Goal: Task Accomplishment & Management: Complete application form

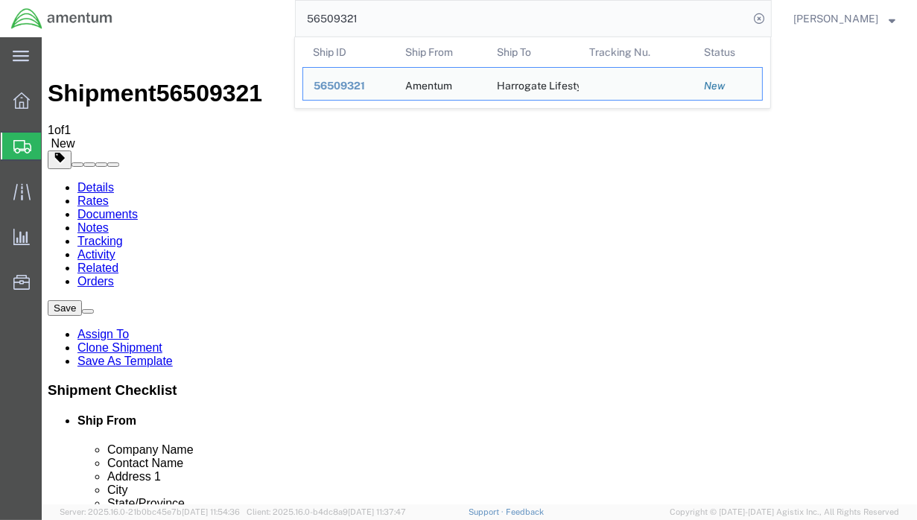
drag, startPoint x: 334, startPoint y: 19, endPoint x: 258, endPoint y: 17, distance: 76.0
click at [258, 17] on div "56509321 Ship ID Ship From Ship To Tracking Nu. Status Ship ID 56509321 Ship Fr…" at bounding box center [448, 18] width 648 height 37
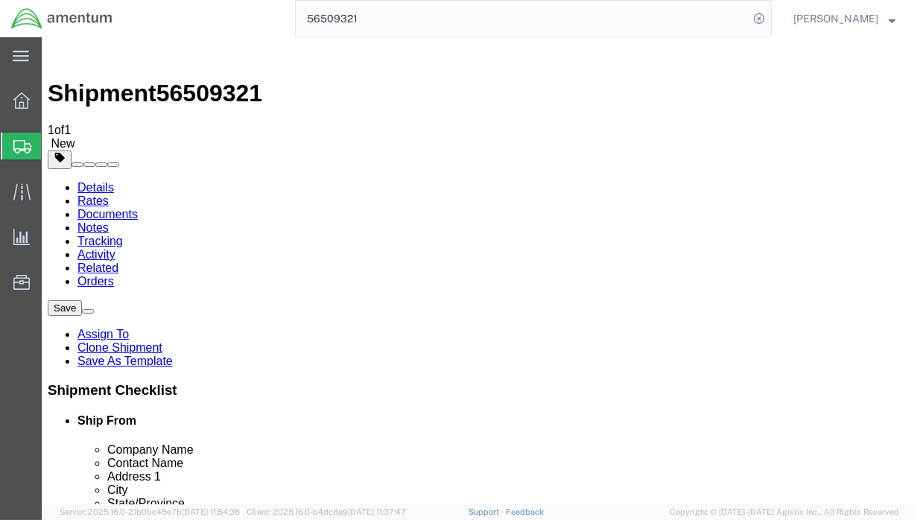
paste input "14345"
type input "56514345"
click at [760, 15] on icon at bounding box center [758, 18] width 21 height 21
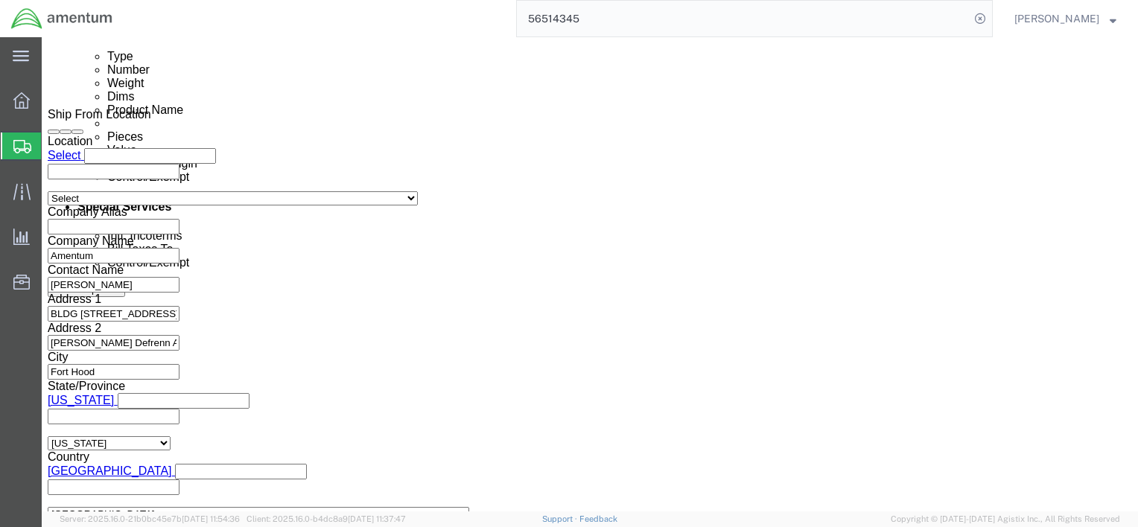
scroll to position [817, 0]
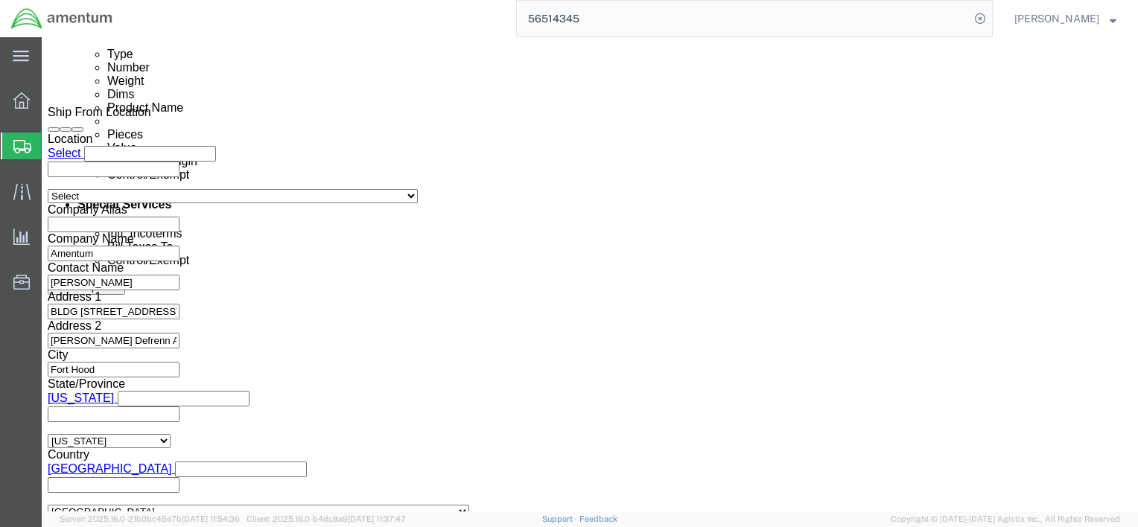
click button "Continue"
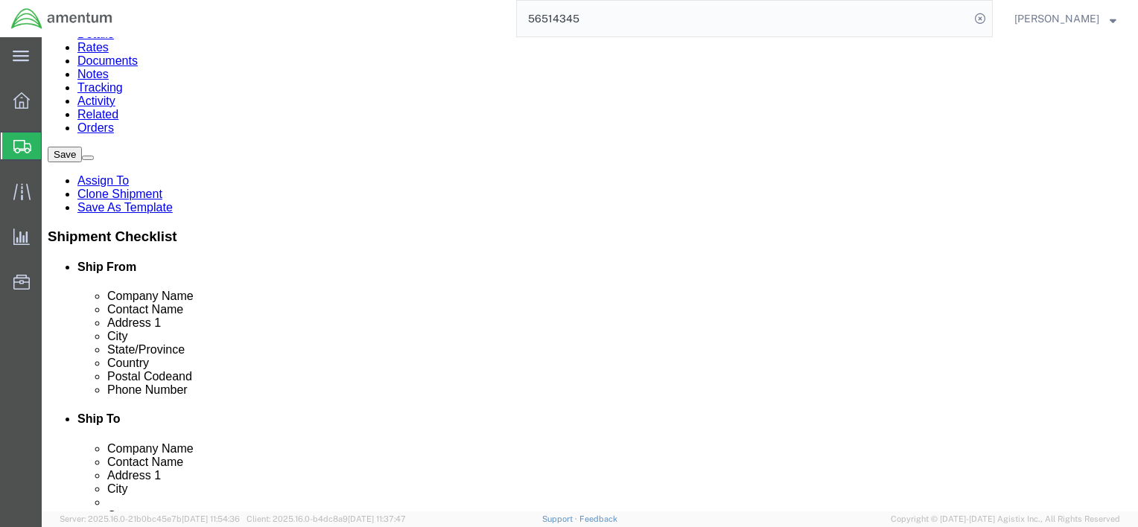
scroll to position [149, 0]
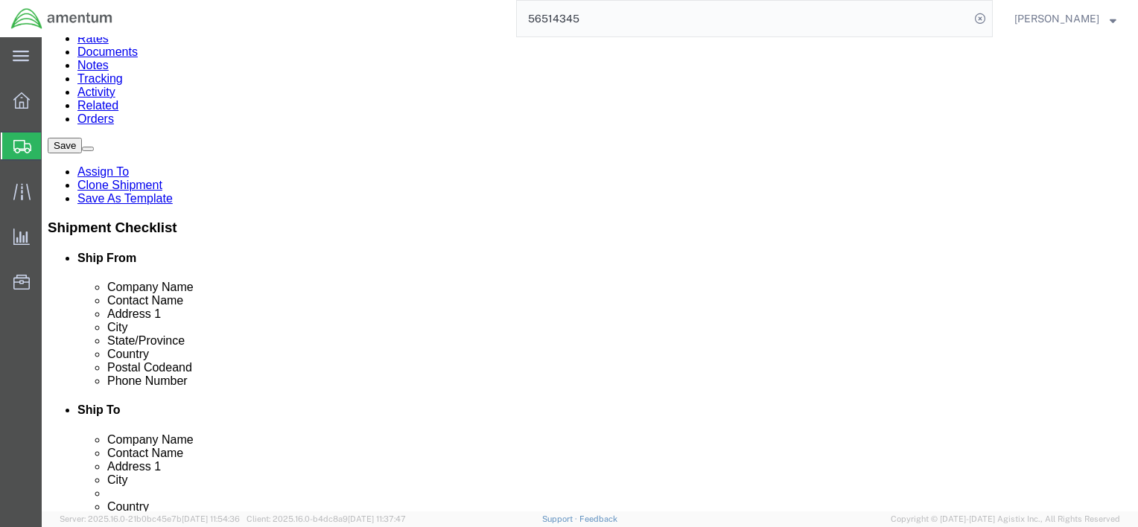
click dd "2.00 Each"
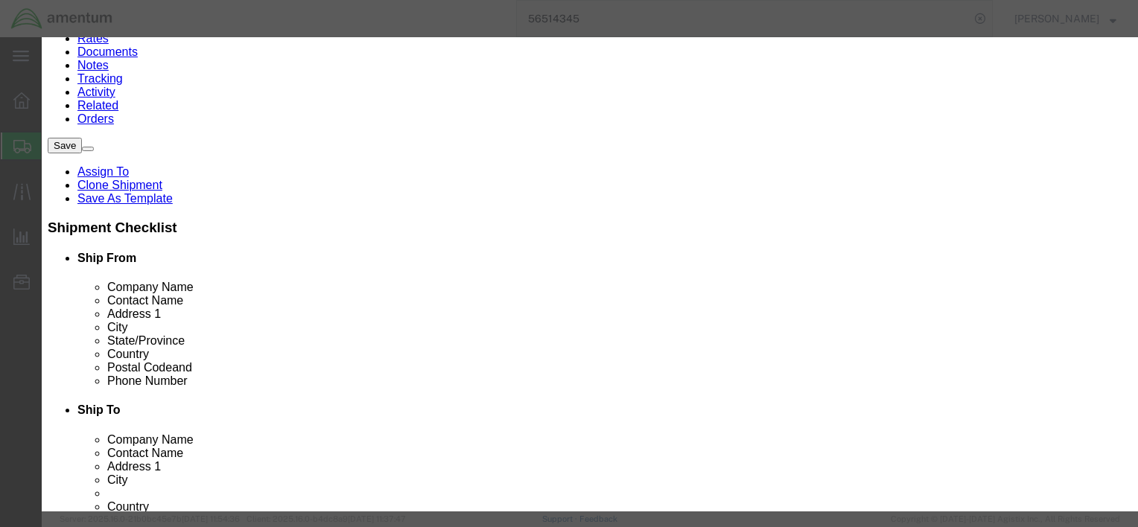
drag, startPoint x: 357, startPoint y: 296, endPoint x: 292, endPoint y: 295, distance: 65.5
click input "CWU-27/P"
drag, startPoint x: 359, startPoint y: 299, endPoint x: 282, endPoint y: 299, distance: 76.7
click div "CWU-27/P"
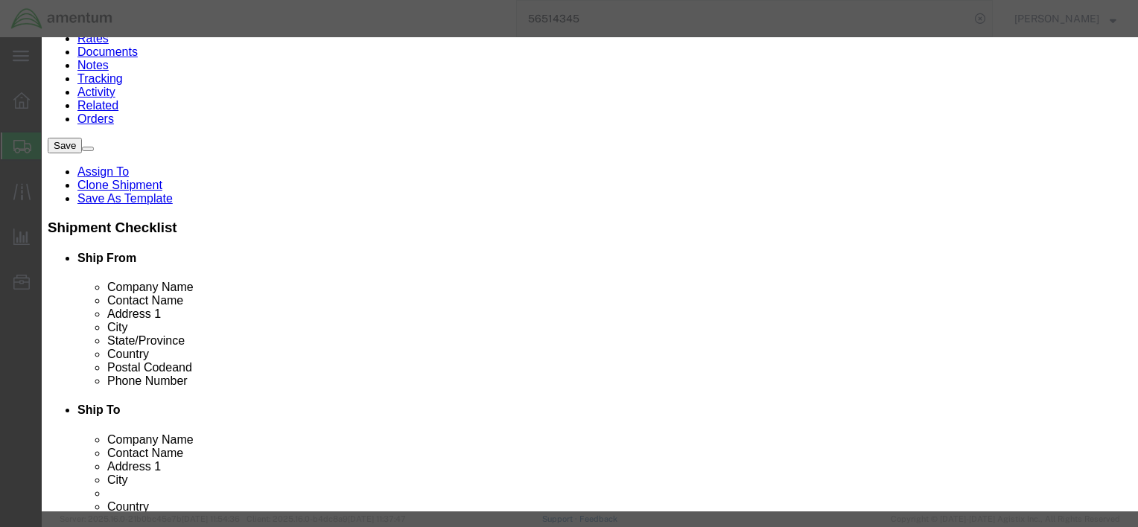
scroll to position [407, 0]
type input "6211.33.5061"
click select "Select ATF BIS DEA EPA FDA FTR ITAR OFAC Other (OPA)"
select select "BIS"
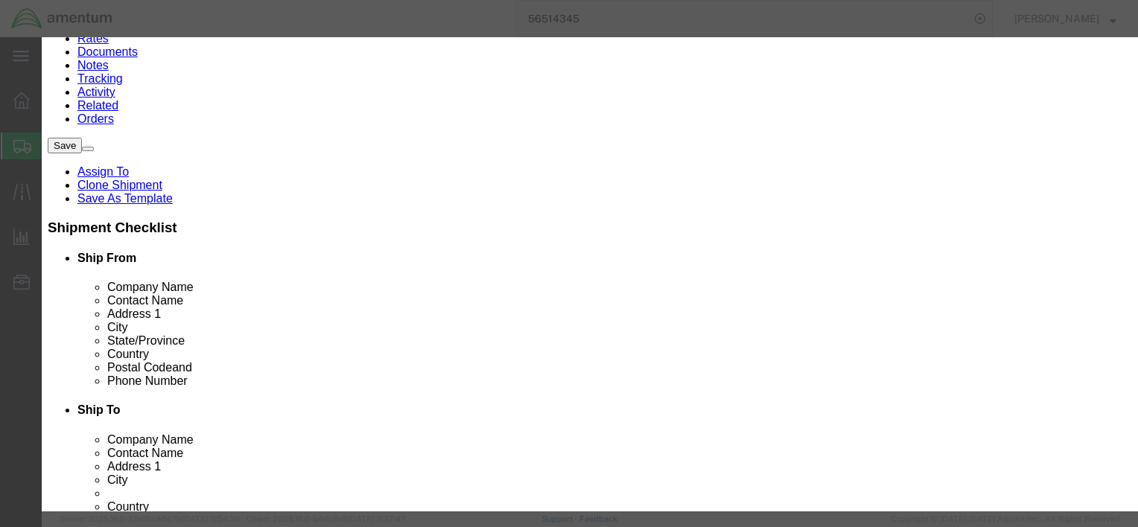
click select "Select ATF BIS DEA EPA FDA FTR ITAR OFAC Other (OPA)"
click input "text"
type input "EAR99"
click select "Select AGR-Agricultural APP-Computers APR-Additional Permissive Exports AVS-Air…"
select select "NLR"
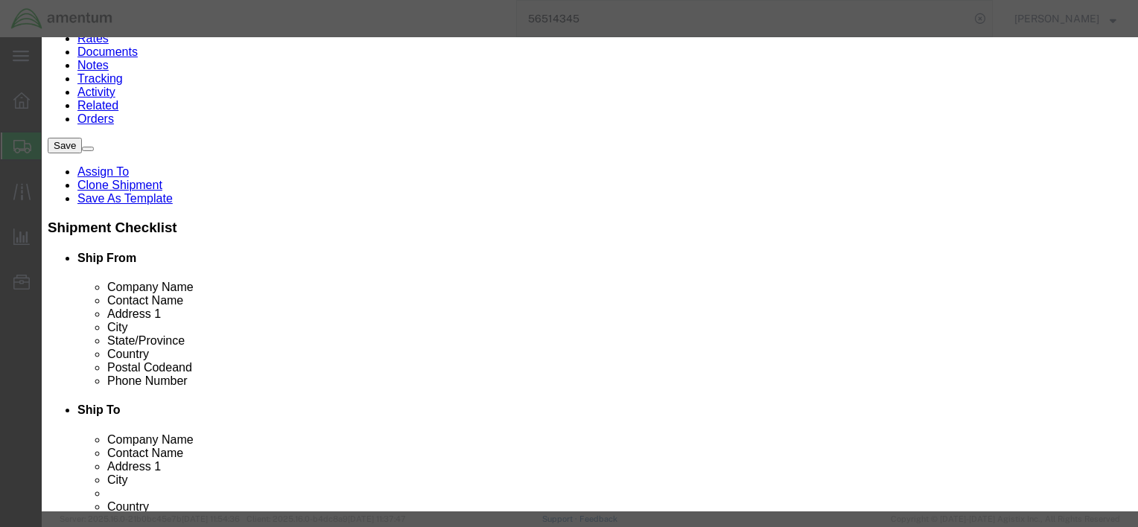
click select "Select AGR-Agricultural APP-Computers APR-Additional Permissive Exports AVS-Air…"
click button "Save & Close"
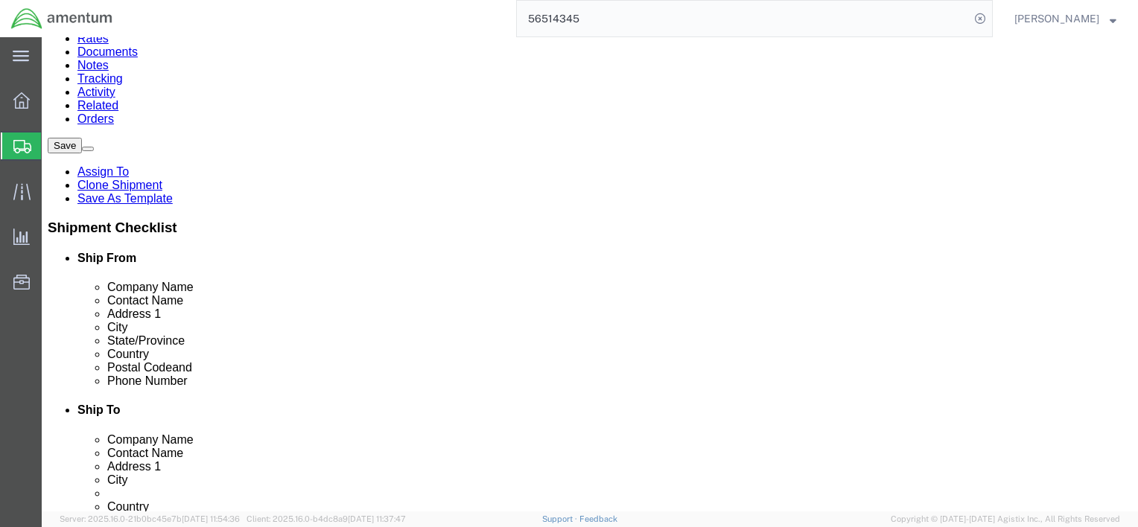
click button "Continue"
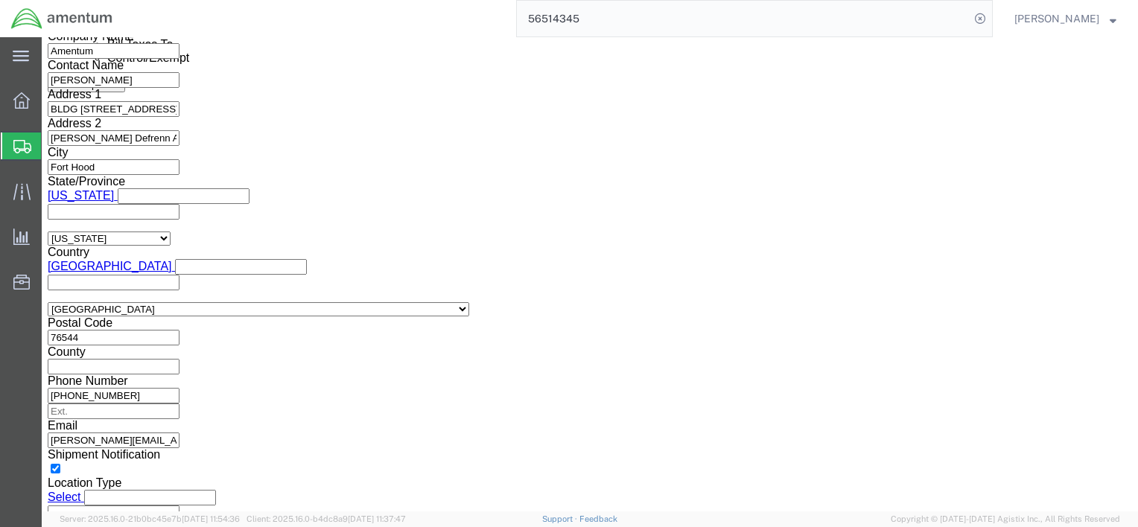
scroll to position [1156, 0]
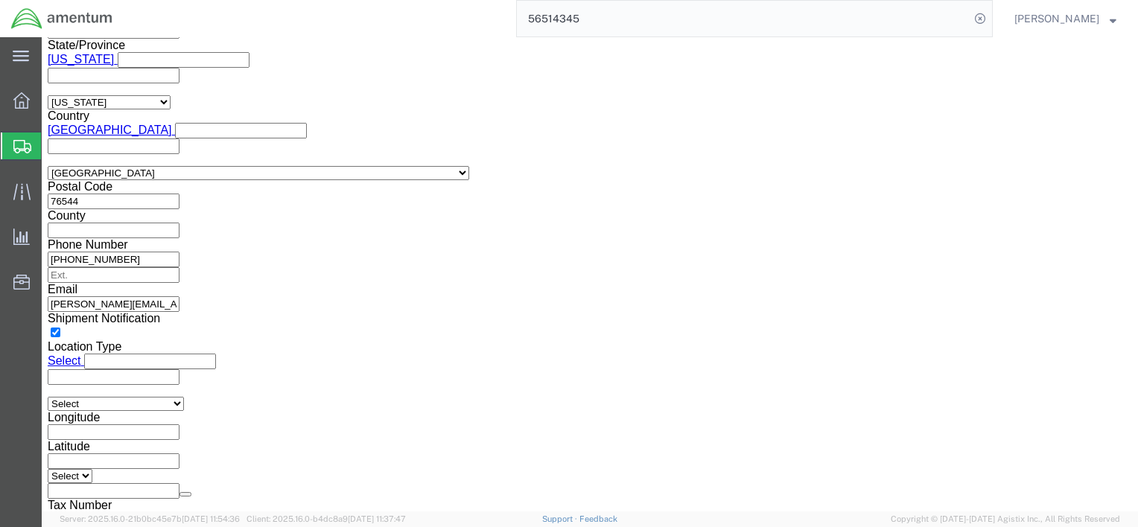
click select "Select ATF BIS DEA EPA FDA FTR ITAR OFAC Other (OPA)"
select select "FTR"
click select "Select ATF BIS DEA EPA FDA FTR ITAR OFAC Other (OPA)"
click select "Select 30.2(d)(2) 30.36 30.37(a) 30.37(f) 30.37(g) 30.37(h) 30.37(i) 30.37(j) 3…"
select select "30.37(a)"
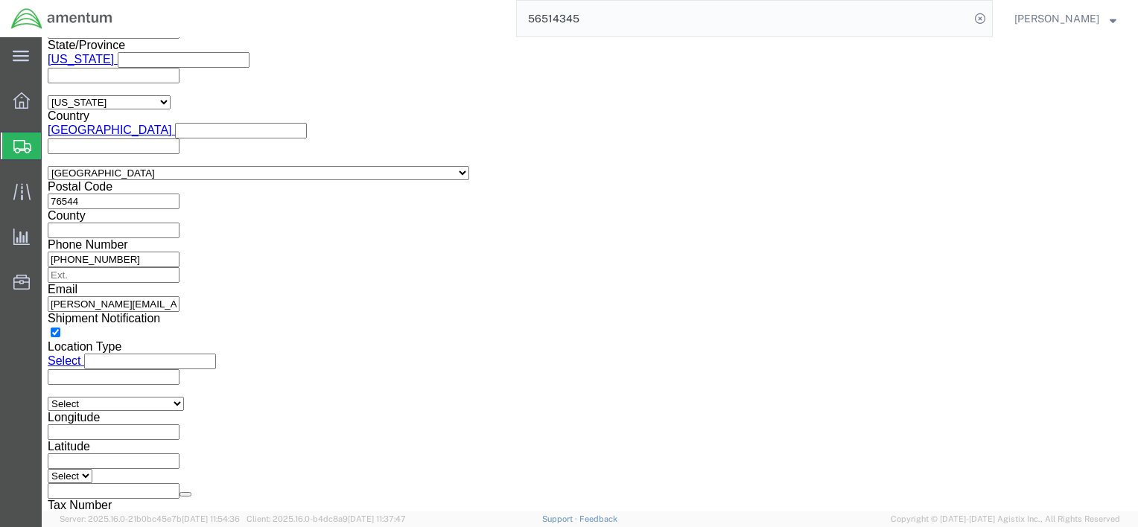
click select "Select 30.2(d)(2) 30.36 30.37(a) 30.37(f) 30.37(g) 30.37(h) 30.37(i) 30.37(j) 3…"
click button "Save"
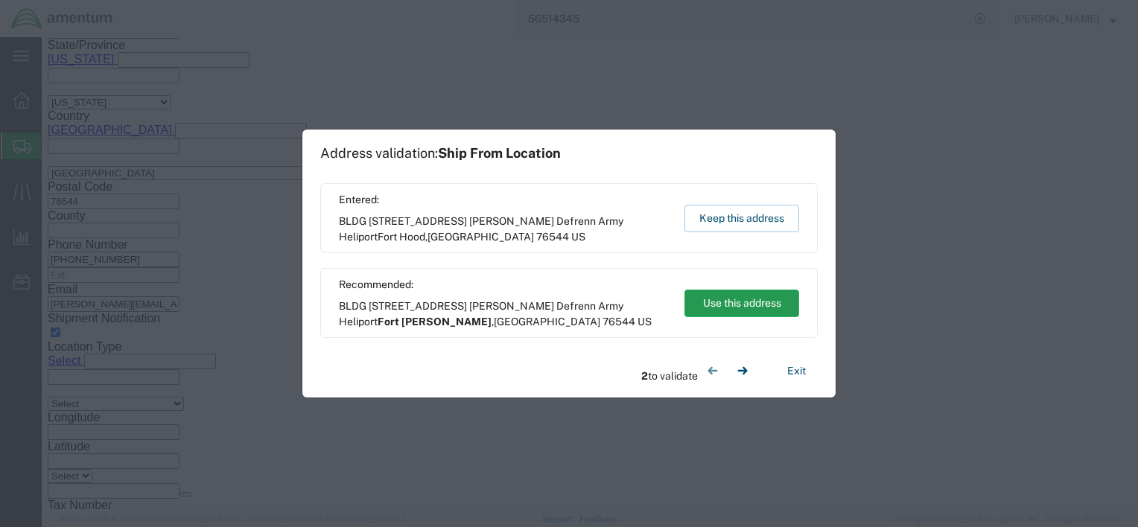
click at [718, 299] on button "Use this address" at bounding box center [741, 304] width 115 height 28
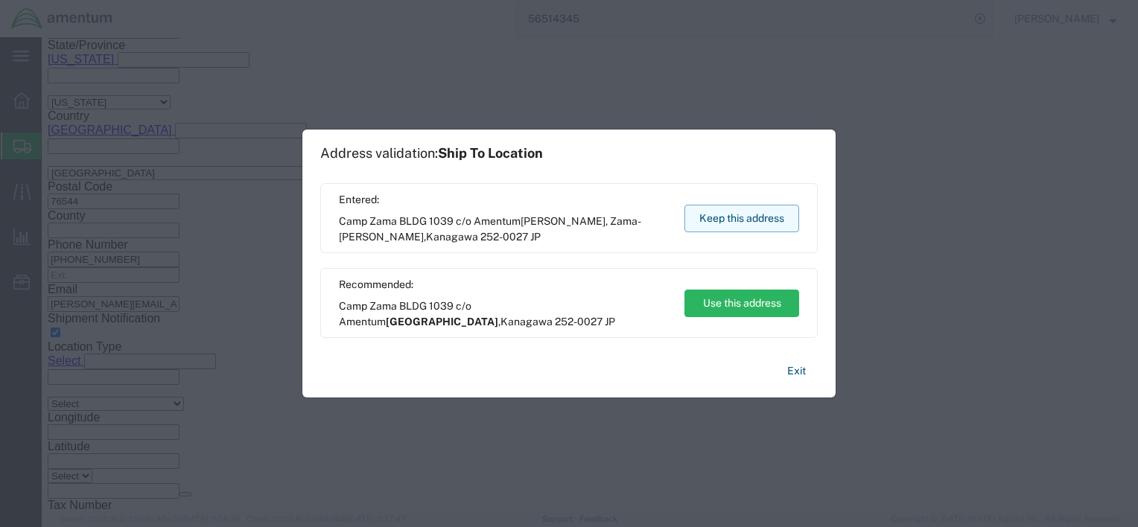
click at [703, 224] on button "Keep this address" at bounding box center [741, 219] width 115 height 28
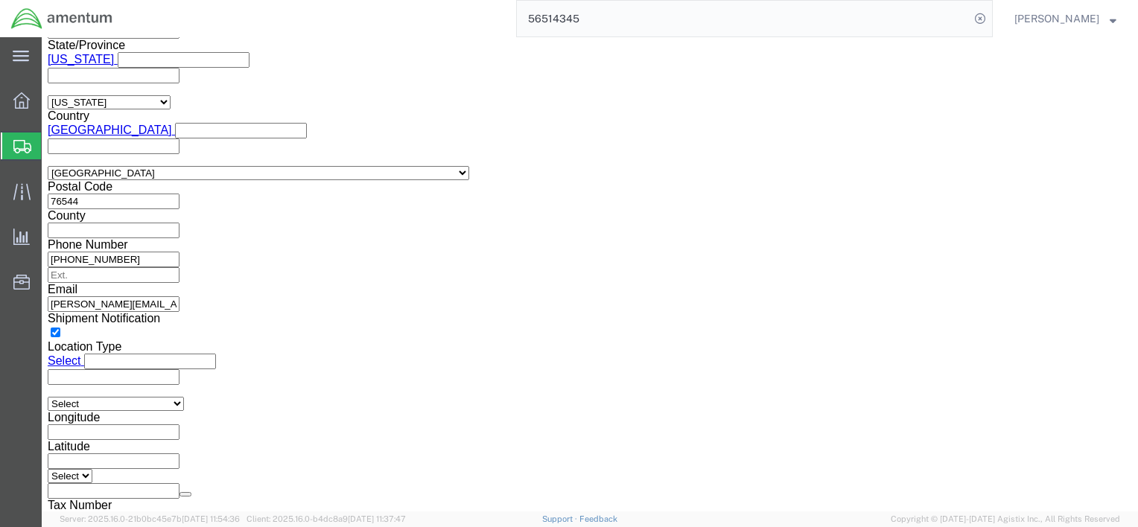
click select "Select AES-Direct EEI Carrier File EEI EEI Exempt"
select select "EXEM"
click select "Select AES-Direct EEI Carrier File EEI EEI Exempt"
click button "Save"
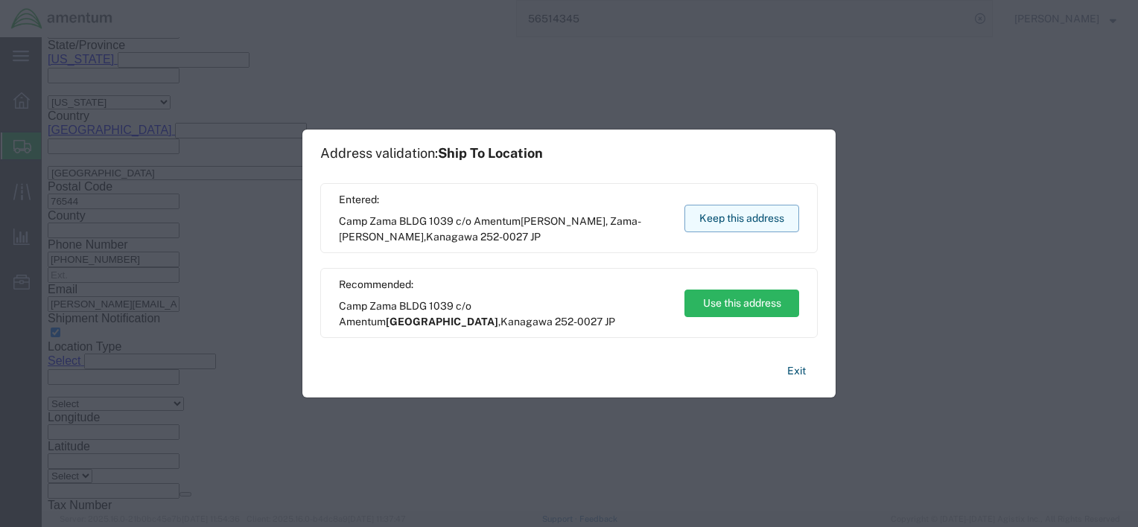
click at [736, 218] on button "Keep this address" at bounding box center [741, 219] width 115 height 28
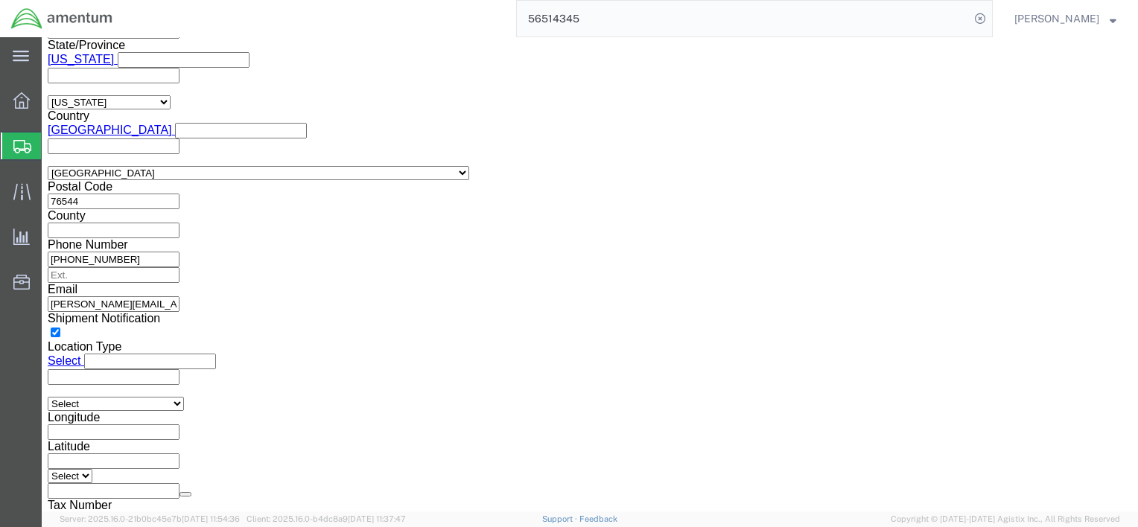
drag, startPoint x: 200, startPoint y: 102, endPoint x: 183, endPoint y: 109, distance: 18.4
click icon
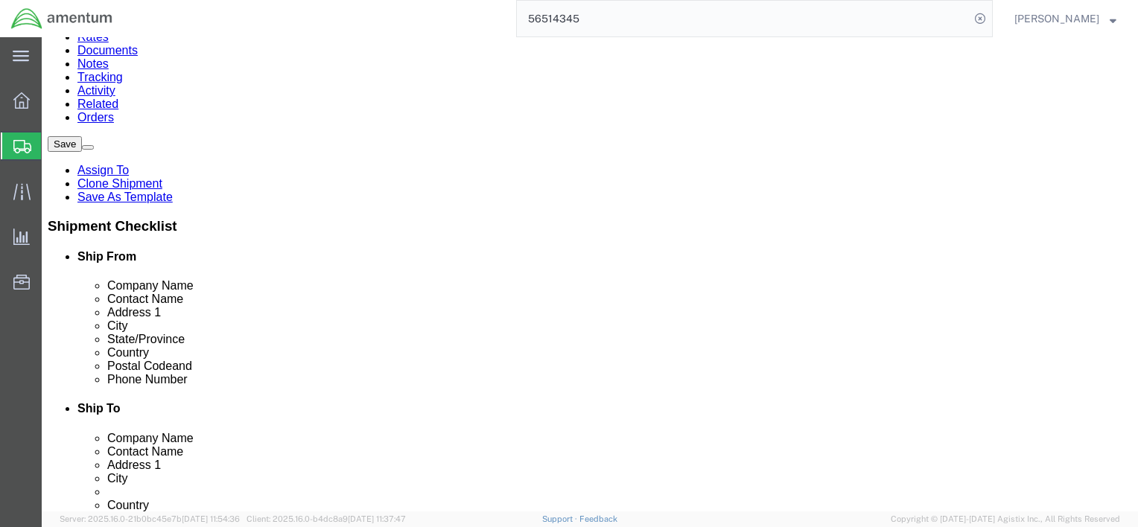
click dd "2.00 Each"
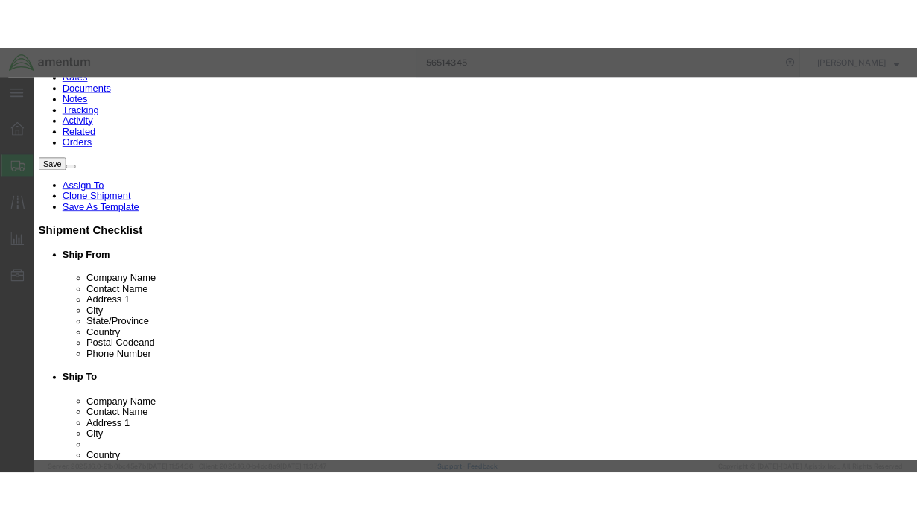
scroll to position [298, 0]
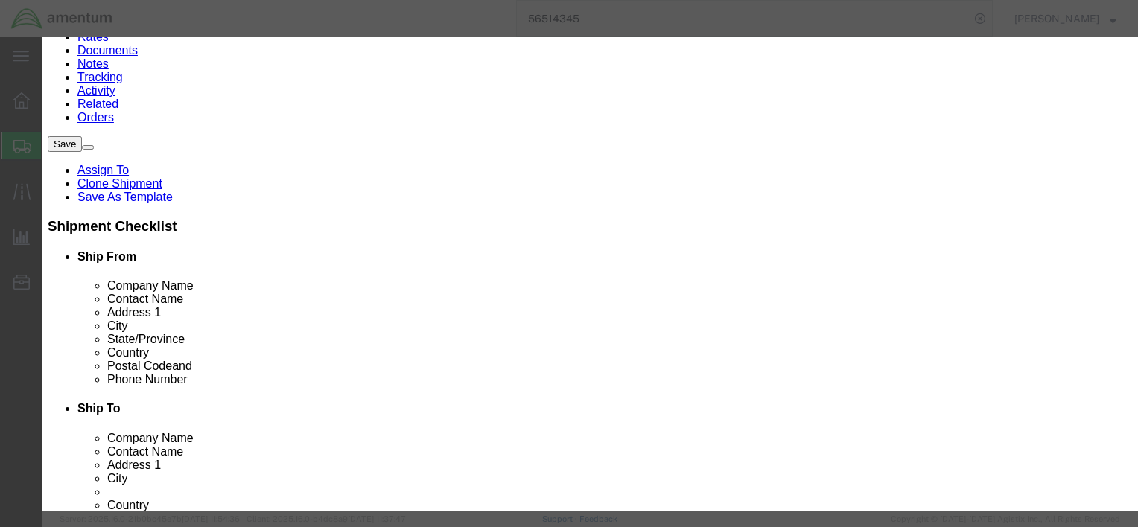
click button "Close"
